Goal: Complete application form

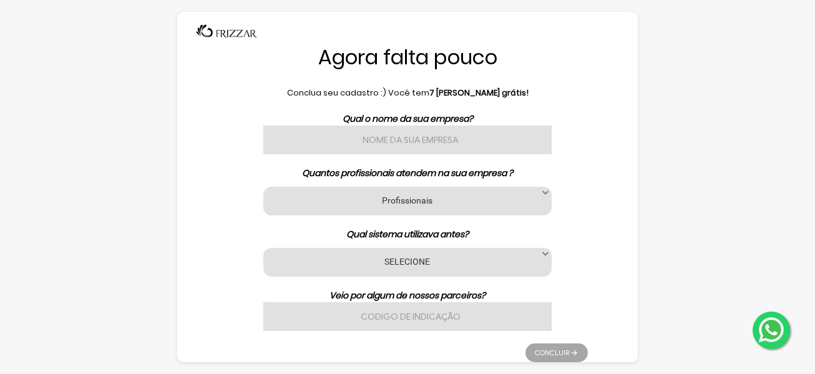
click at [410, 144] on input "text" at bounding box center [407, 139] width 288 height 29
type input "[PERSON_NAME]"
click at [456, 200] on label "Profissionais" at bounding box center [407, 200] width 257 height 12
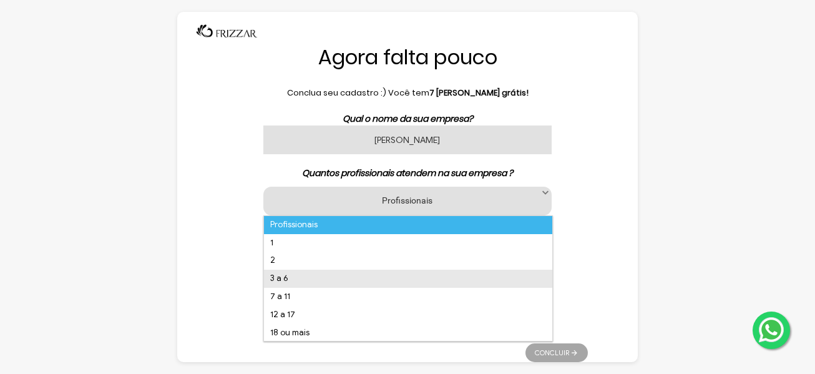
click at [289, 275] on li "3 a 6" at bounding box center [408, 279] width 288 height 18
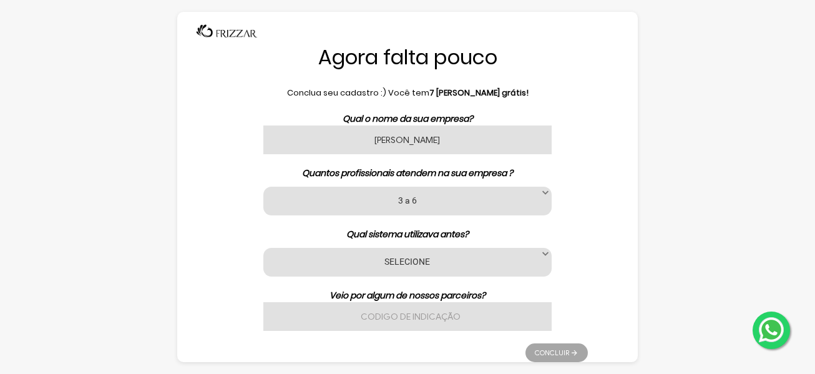
click at [426, 262] on label "SELECIONE" at bounding box center [407, 261] width 257 height 12
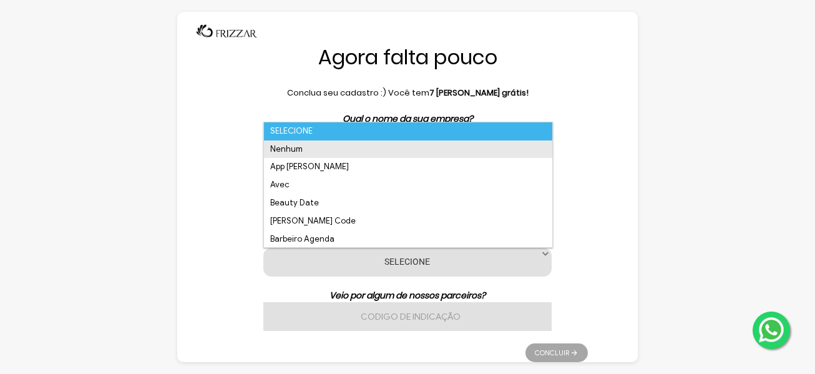
click at [297, 150] on li "Nenhum" at bounding box center [408, 149] width 288 height 18
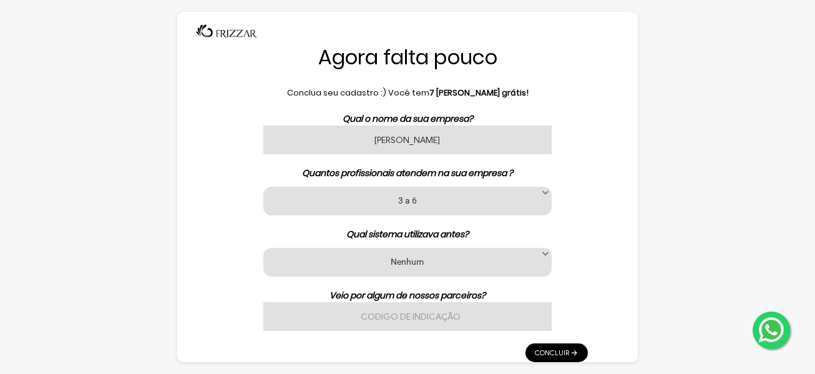
click at [458, 316] on input "text" at bounding box center [407, 316] width 288 height 29
click at [554, 355] on link "Concluir" at bounding box center [557, 352] width 62 height 19
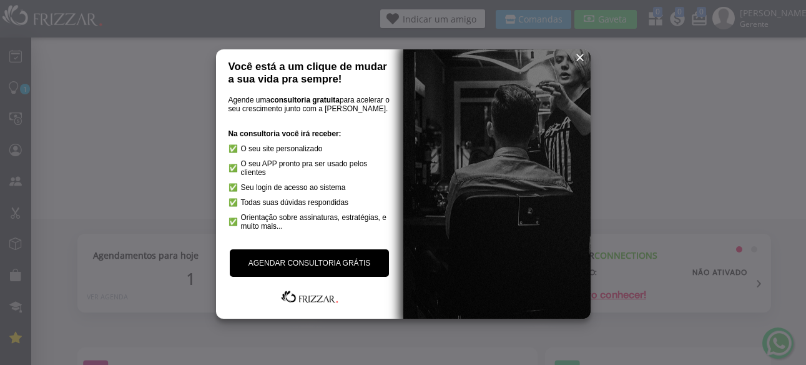
click at [577, 56] on span "reset" at bounding box center [580, 57] width 12 height 12
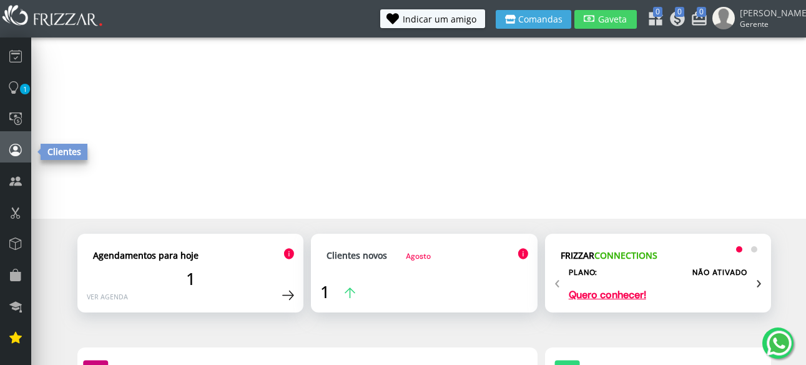
click at [15, 150] on icon at bounding box center [15, 149] width 12 height 17
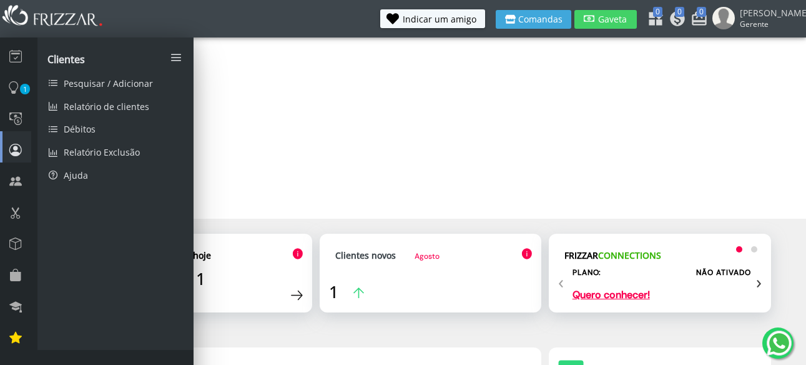
click at [15, 150] on icon at bounding box center [15, 149] width 12 height 17
click at [18, 53] on icon at bounding box center [15, 55] width 12 height 17
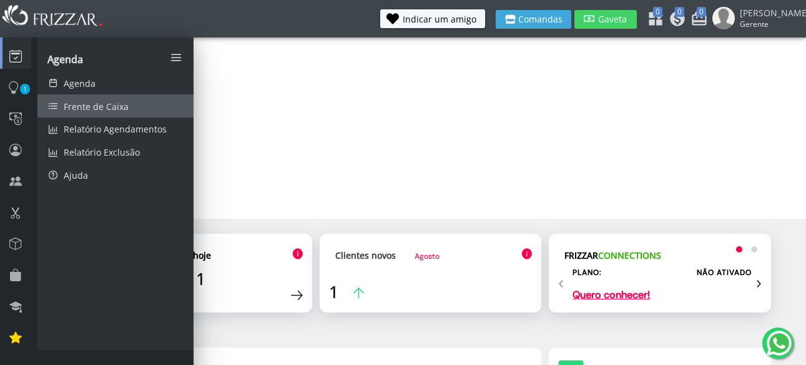
click at [99, 105] on span "Frente de Caixa" at bounding box center [96, 107] width 65 height 12
